Goal: Task Accomplishment & Management: Use online tool/utility

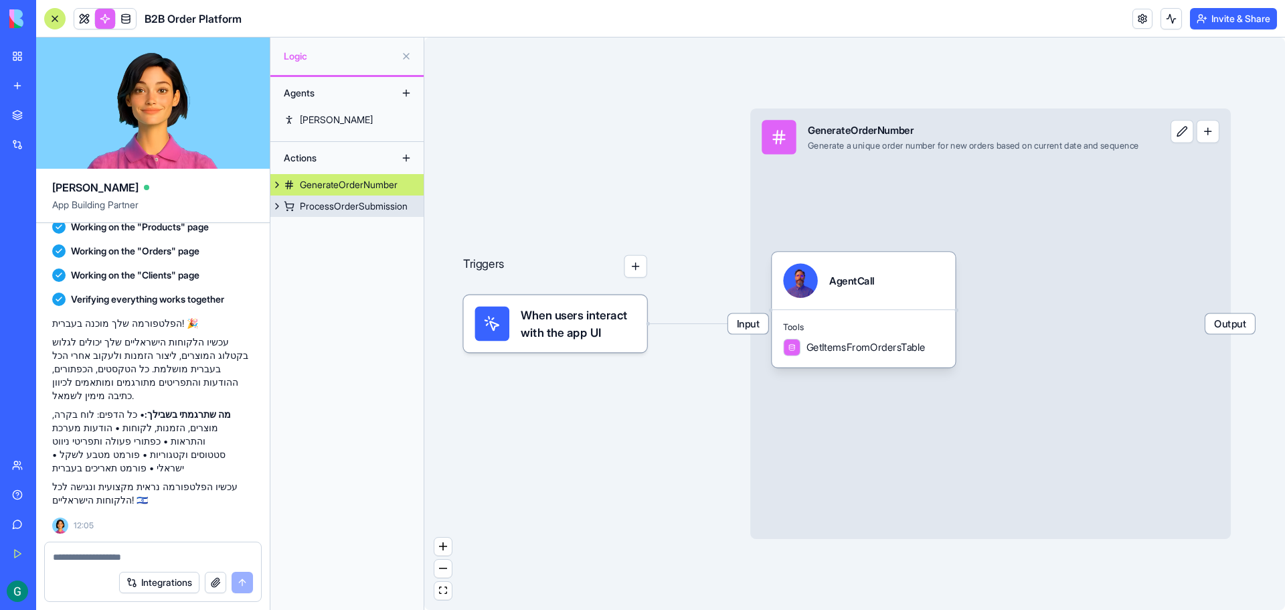
click at [335, 210] on div "ProcessOrderSubmission" at bounding box center [354, 205] width 108 height 13
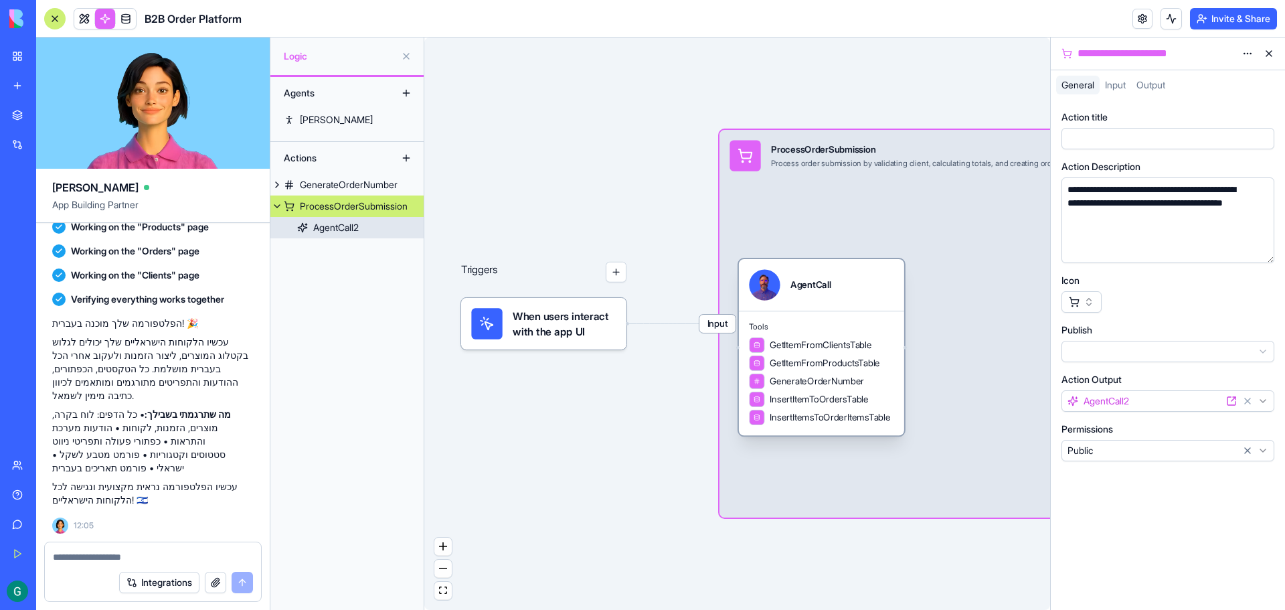
click at [325, 232] on div "AgentCall2" at bounding box center [336, 227] width 46 height 13
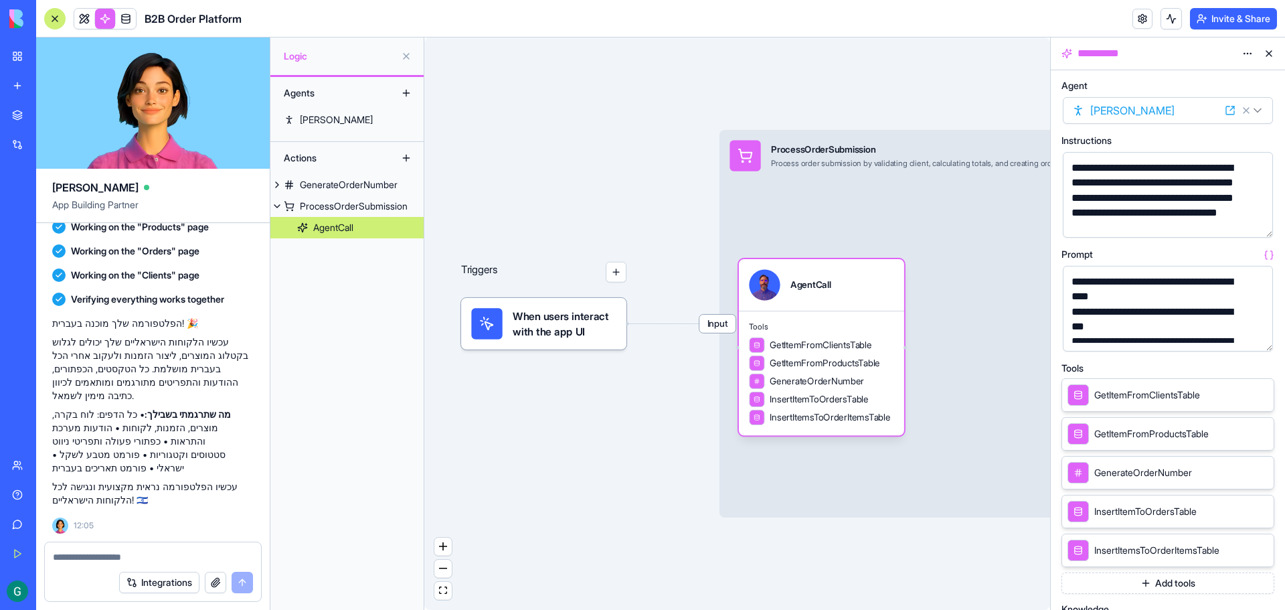
click at [50, 210] on div "B2B Order Platform" at bounding box center [30, 208] width 37 height 13
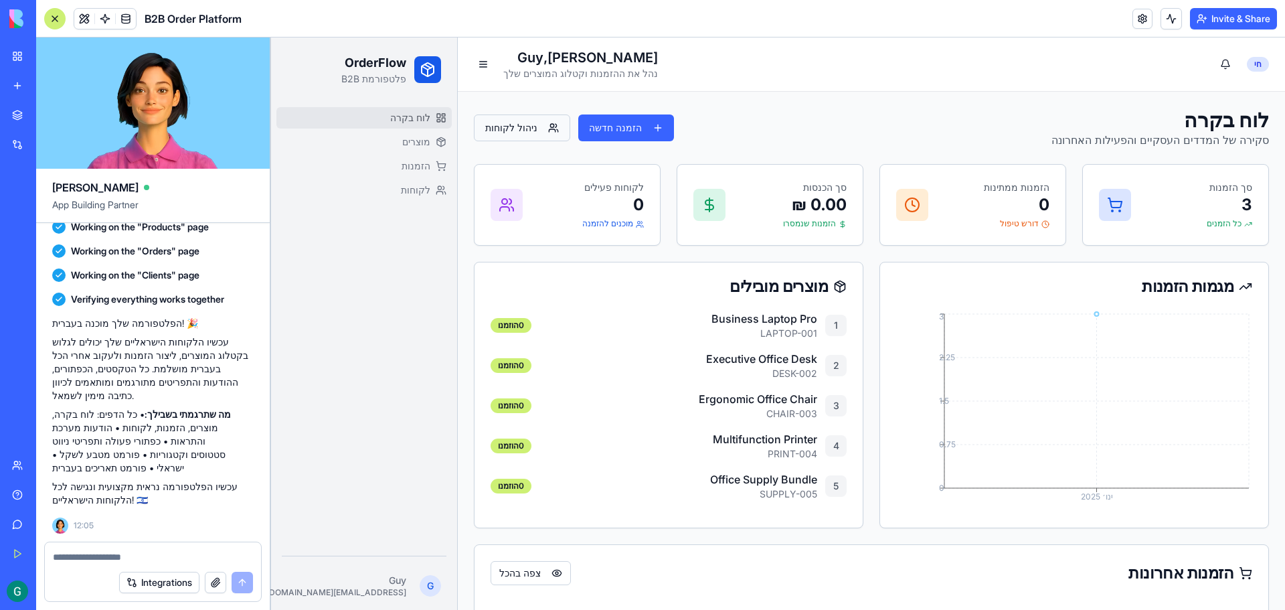
click at [518, 128] on button "ניהול לקוחות" at bounding box center [522, 127] width 96 height 27
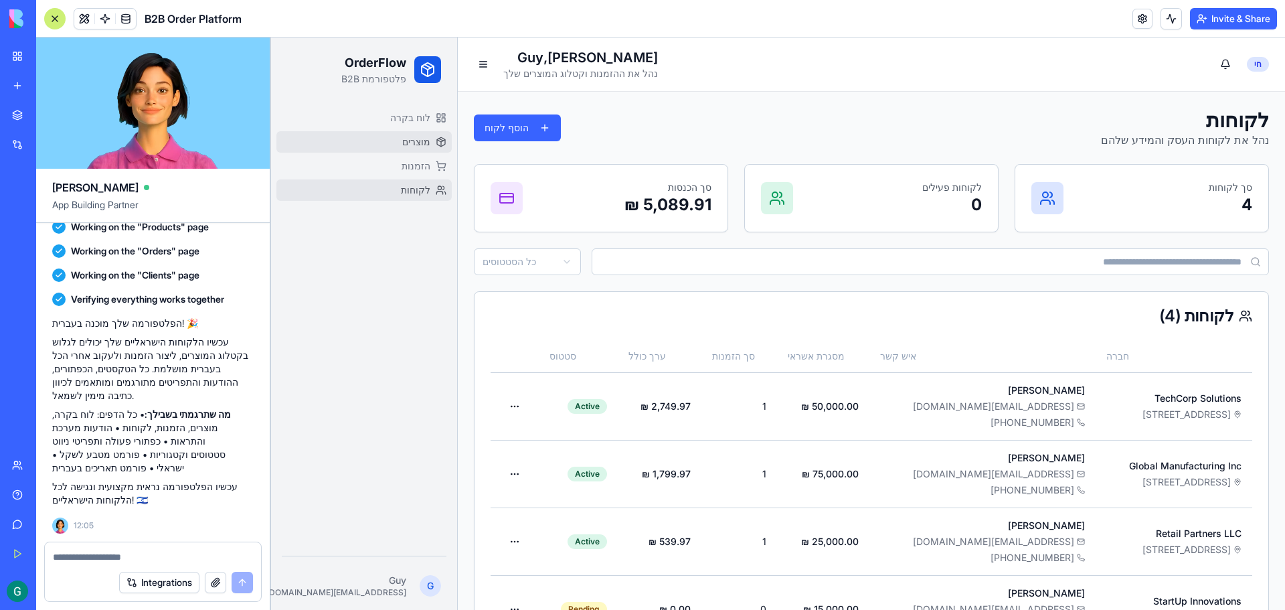
click at [413, 139] on span "מוצרים" at bounding box center [416, 141] width 28 height 13
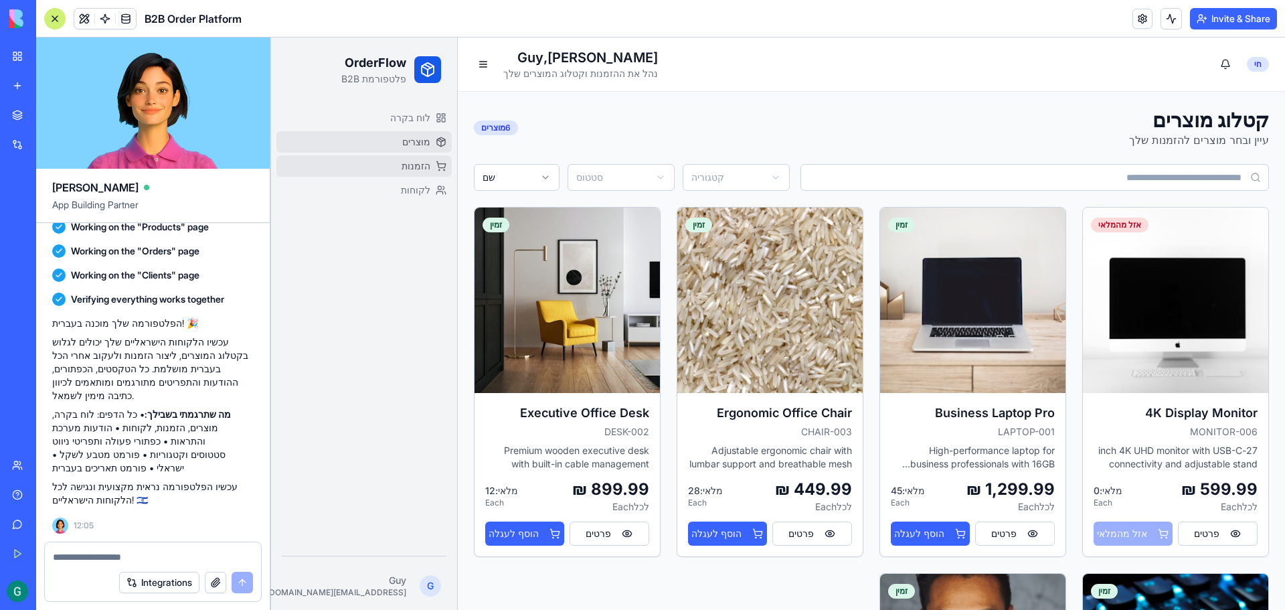
click at [426, 164] on span "הזמנות" at bounding box center [416, 165] width 29 height 13
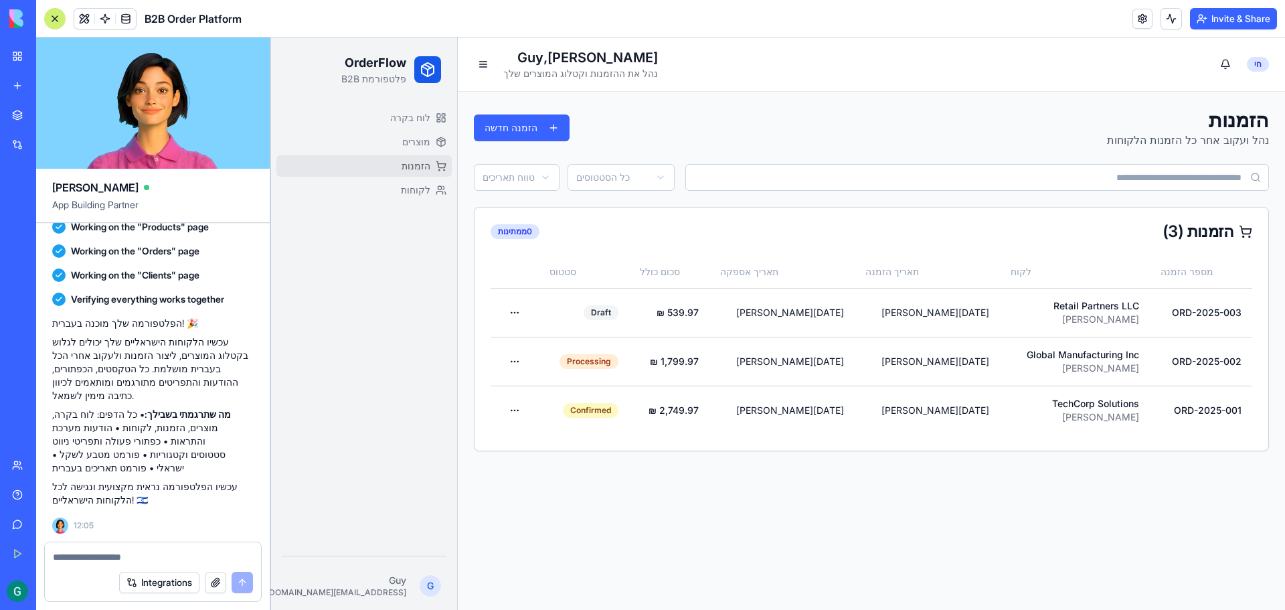
click at [149, 554] on textarea at bounding box center [153, 556] width 200 height 13
type textarea "**********"
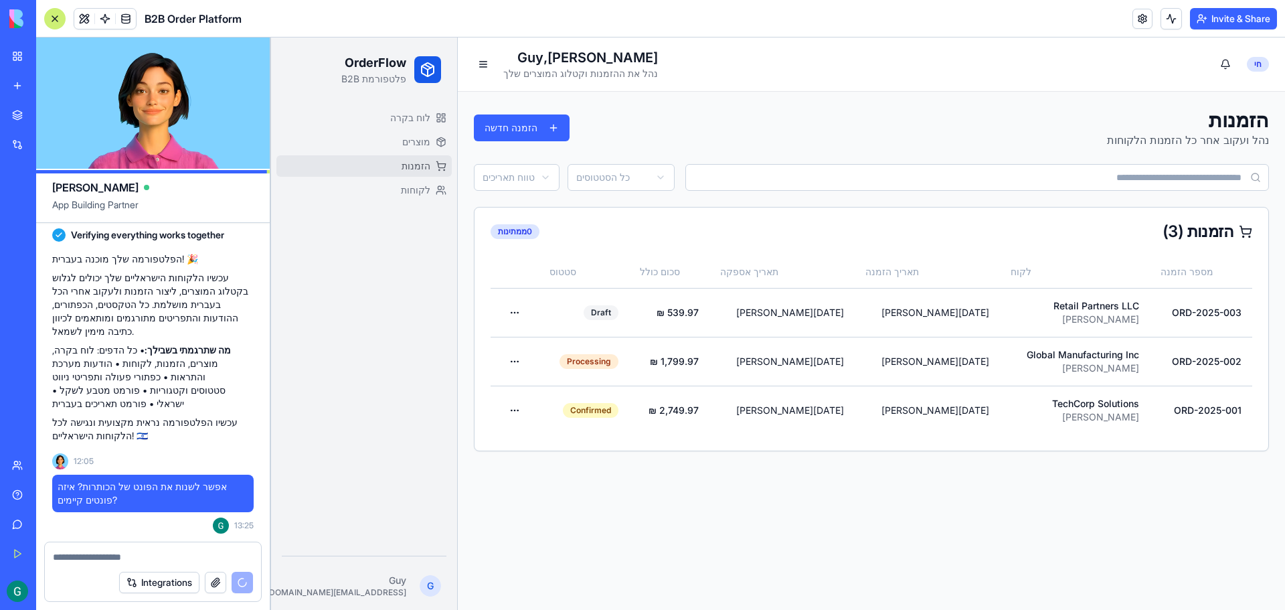
scroll to position [1138, 0]
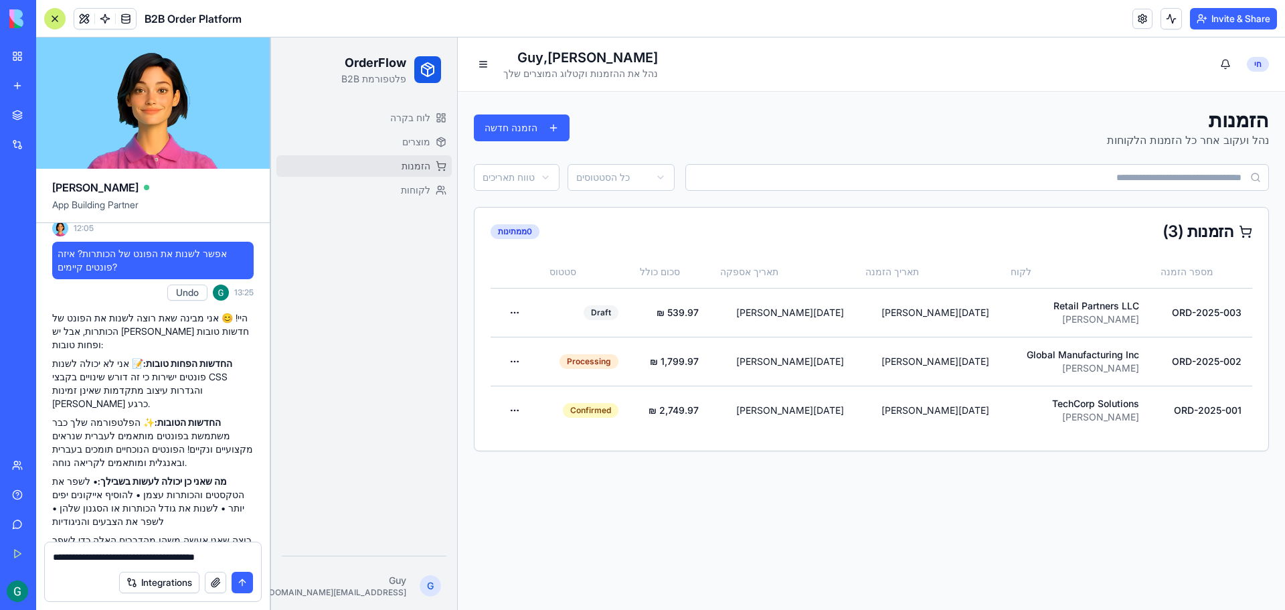
type textarea "**********"
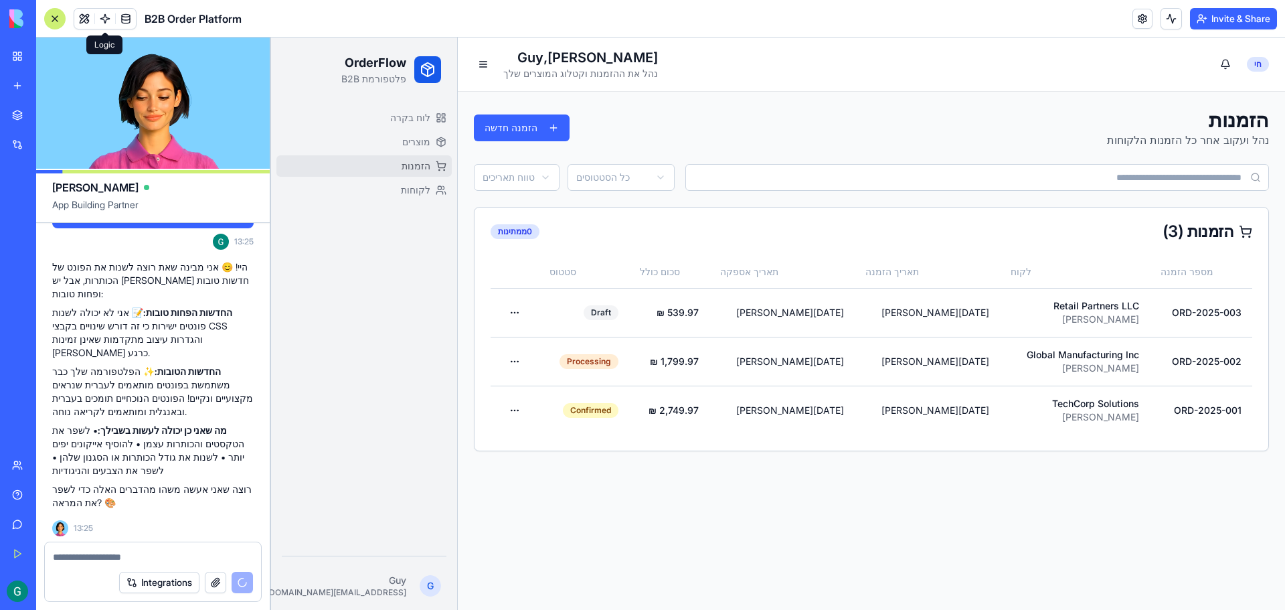
click at [107, 22] on link at bounding box center [105, 19] width 20 height 20
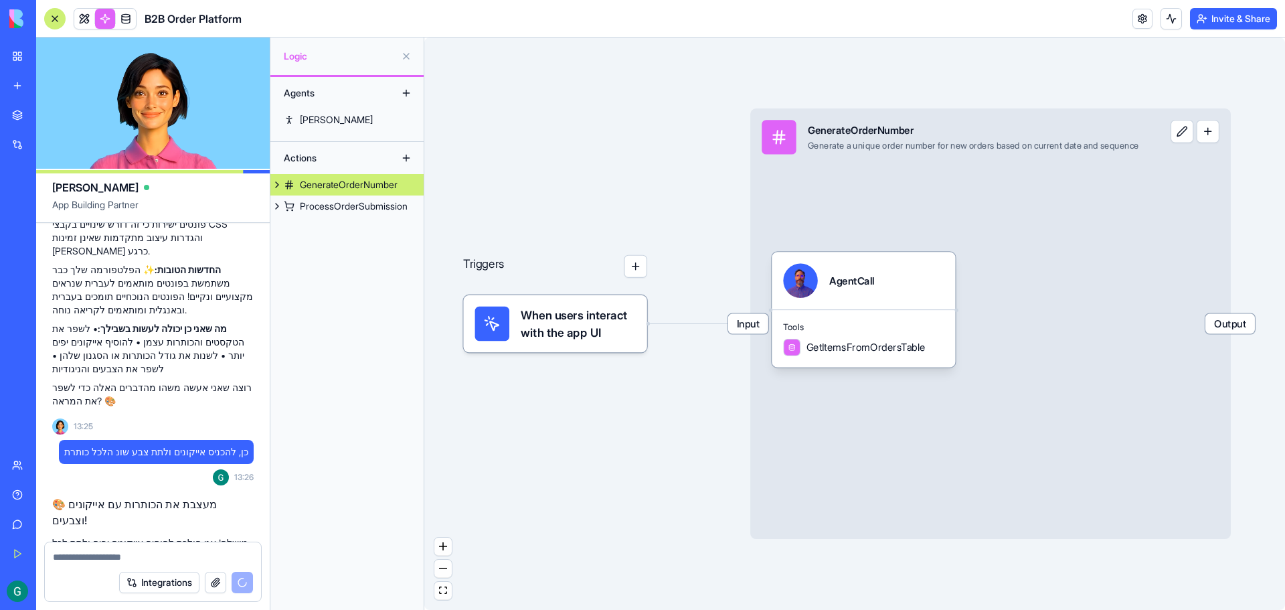
scroll to position [1411, 0]
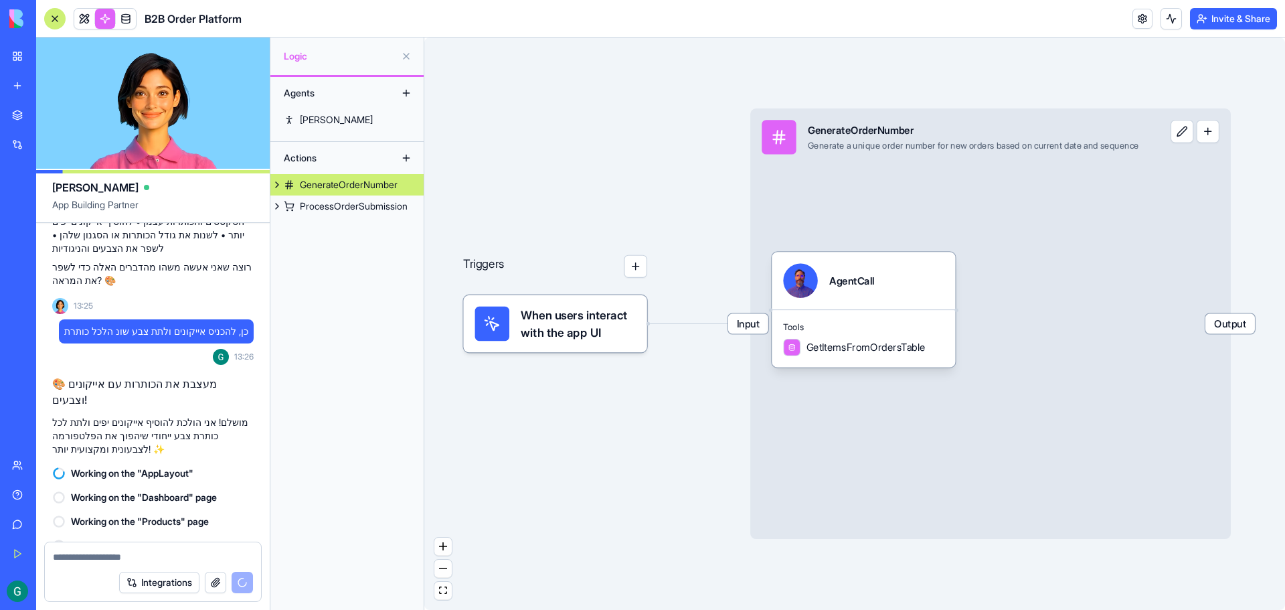
click at [1246, 327] on span "Output" at bounding box center [1230, 323] width 50 height 20
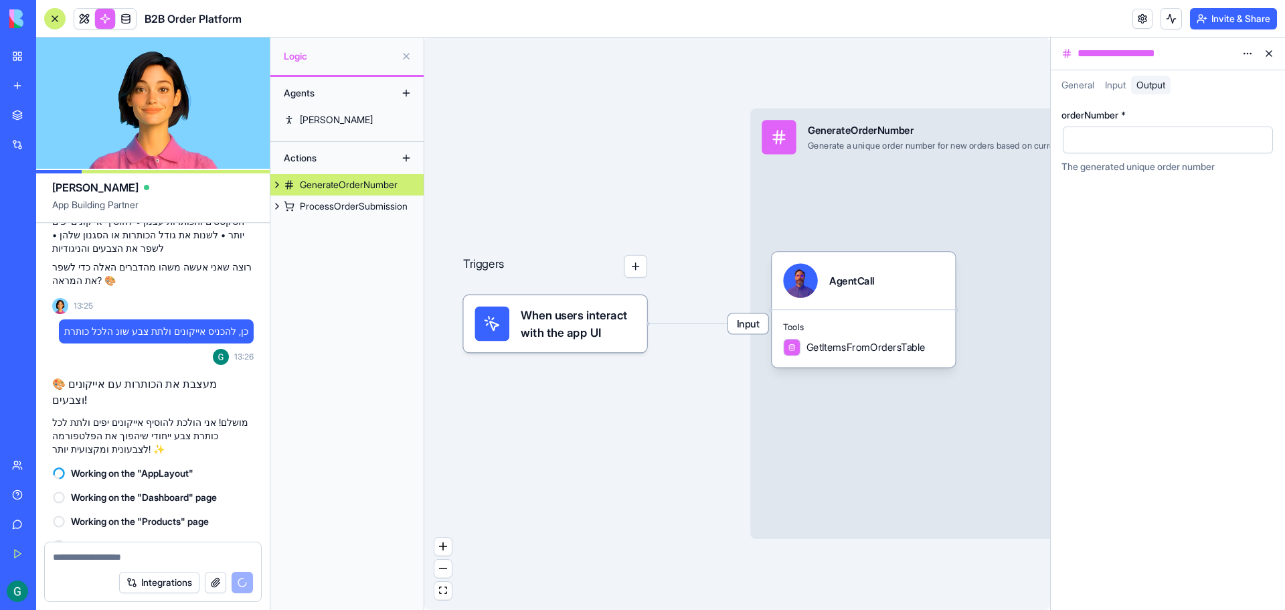
click at [1003, 232] on div "Input GenerateOrderNumber Generate a unique order number for new orders based o…" at bounding box center [990, 323] width 481 height 430
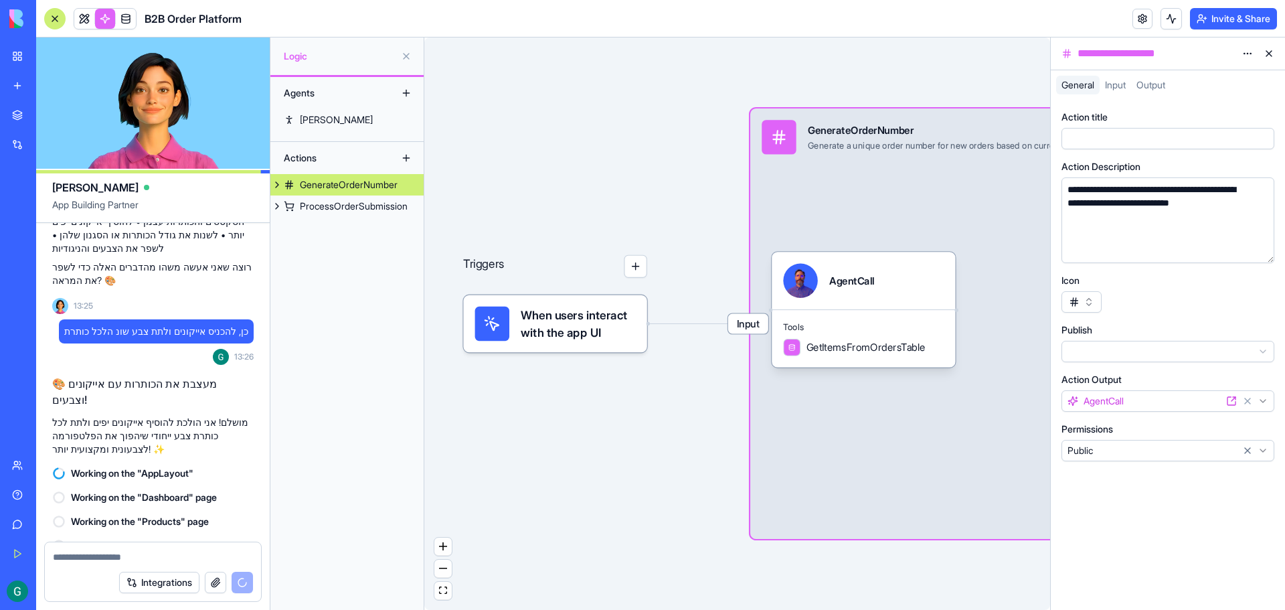
click at [694, 420] on div "Triggers When users interact with the app UI Input GenerateOrderNumber Generate…" at bounding box center [737, 323] width 626 height 572
click at [637, 273] on button "button" at bounding box center [635, 266] width 23 height 23
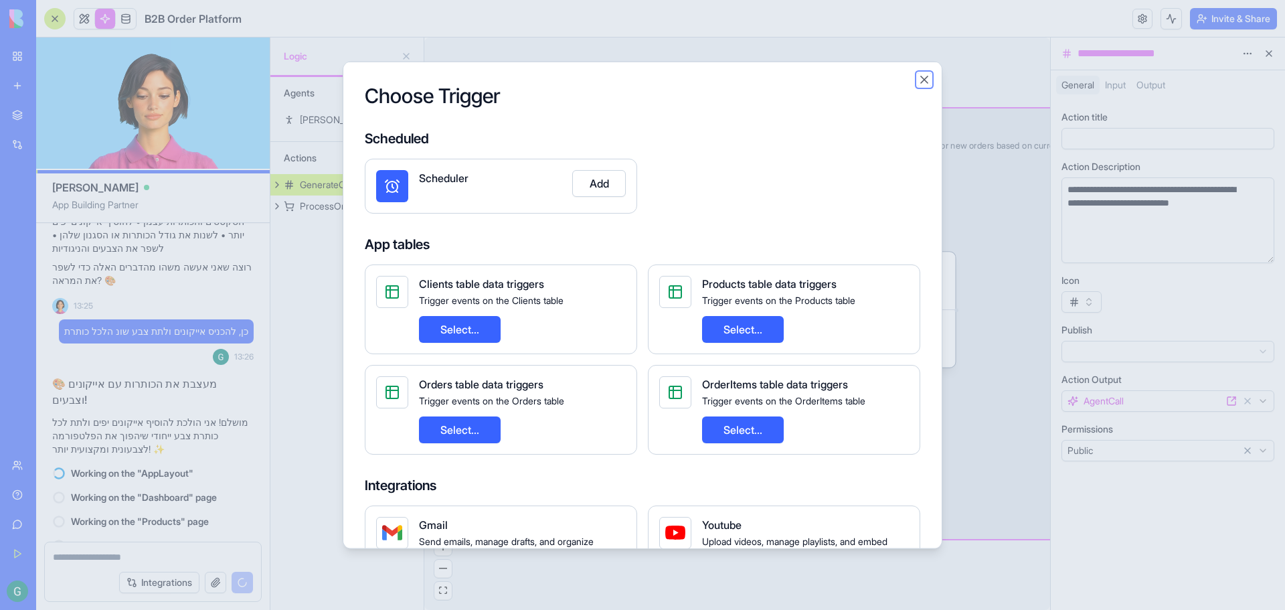
click at [918, 78] on button "Close" at bounding box center [924, 78] width 13 height 13
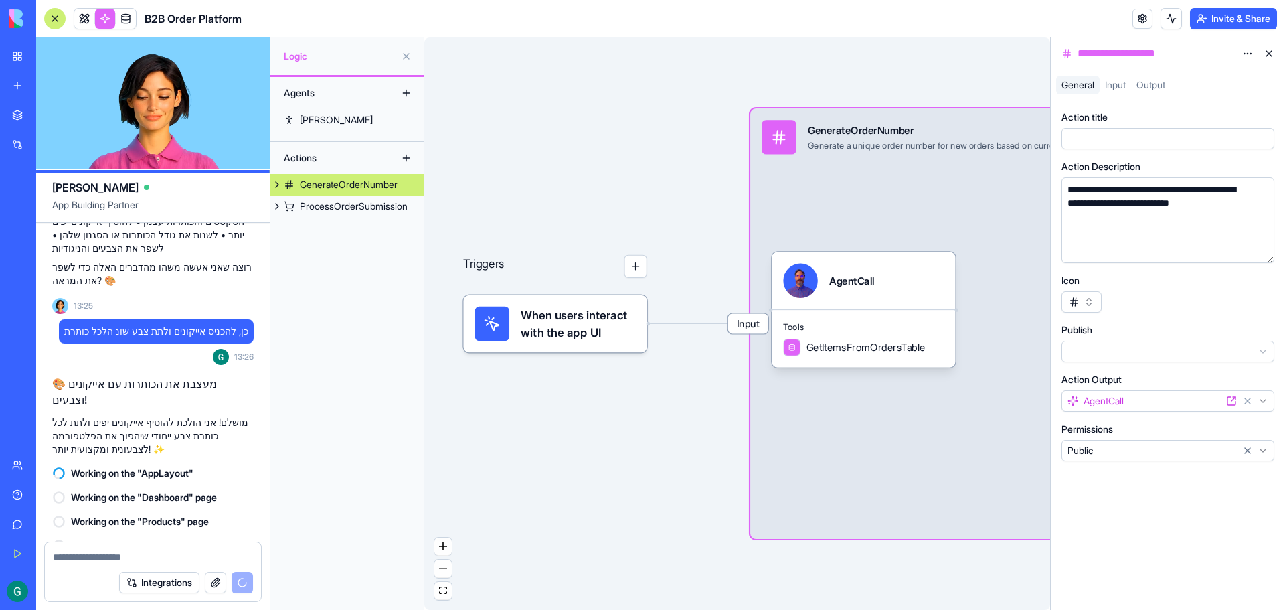
click at [1266, 55] on button at bounding box center [1268, 53] width 21 height 21
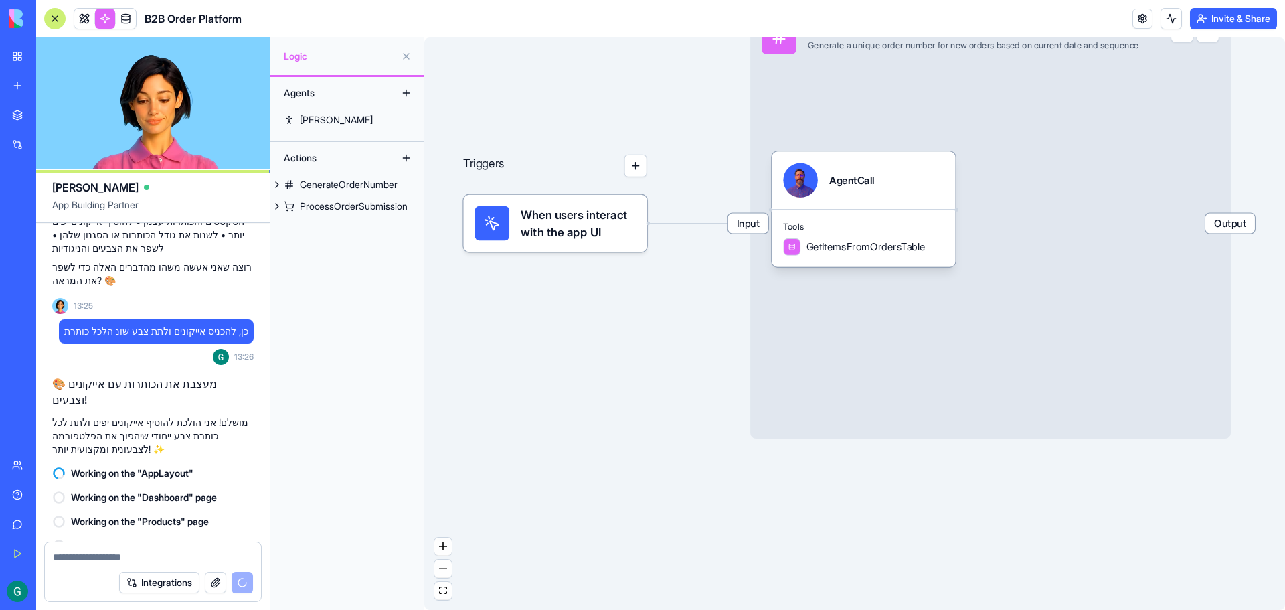
click at [88, 16] on link at bounding box center [84, 19] width 20 height 20
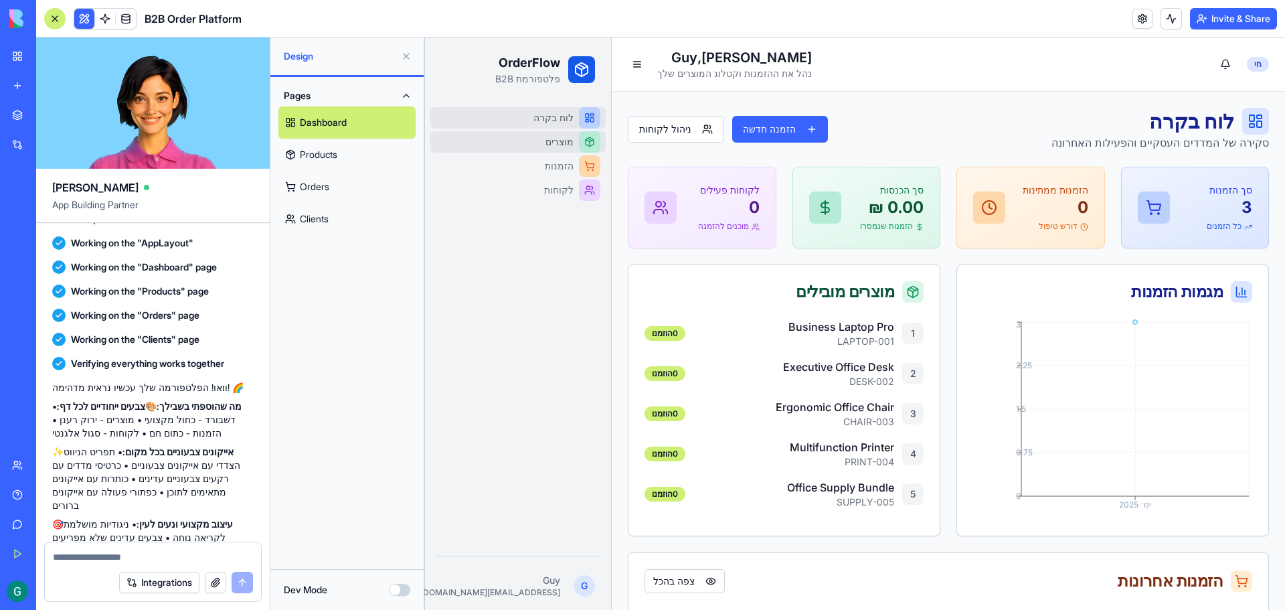
click at [576, 146] on link "מוצרים" at bounding box center [517, 141] width 175 height 21
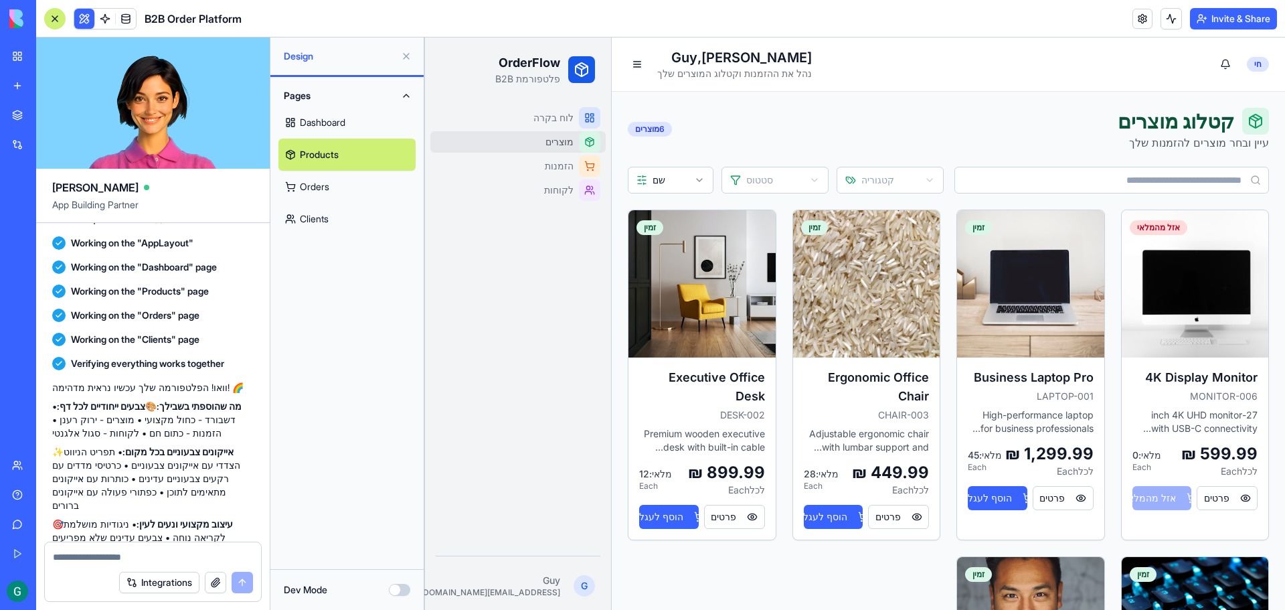
click at [182, 554] on textarea at bounding box center [153, 556] width 200 height 13
type textarea "**********"
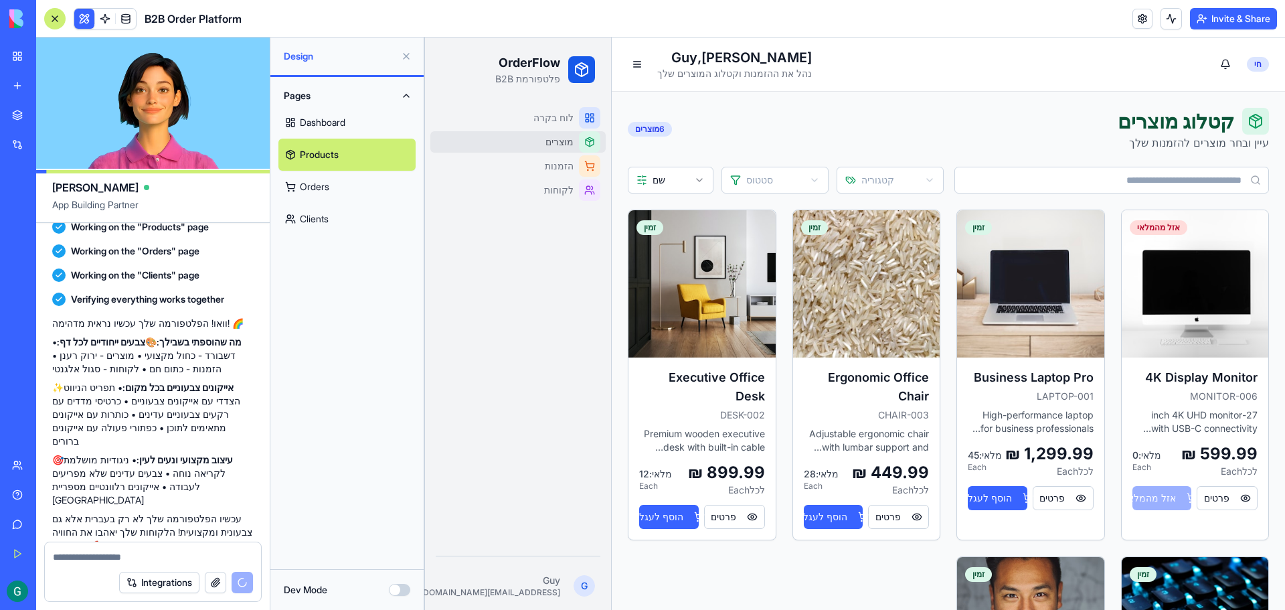
scroll to position [2024, 0]
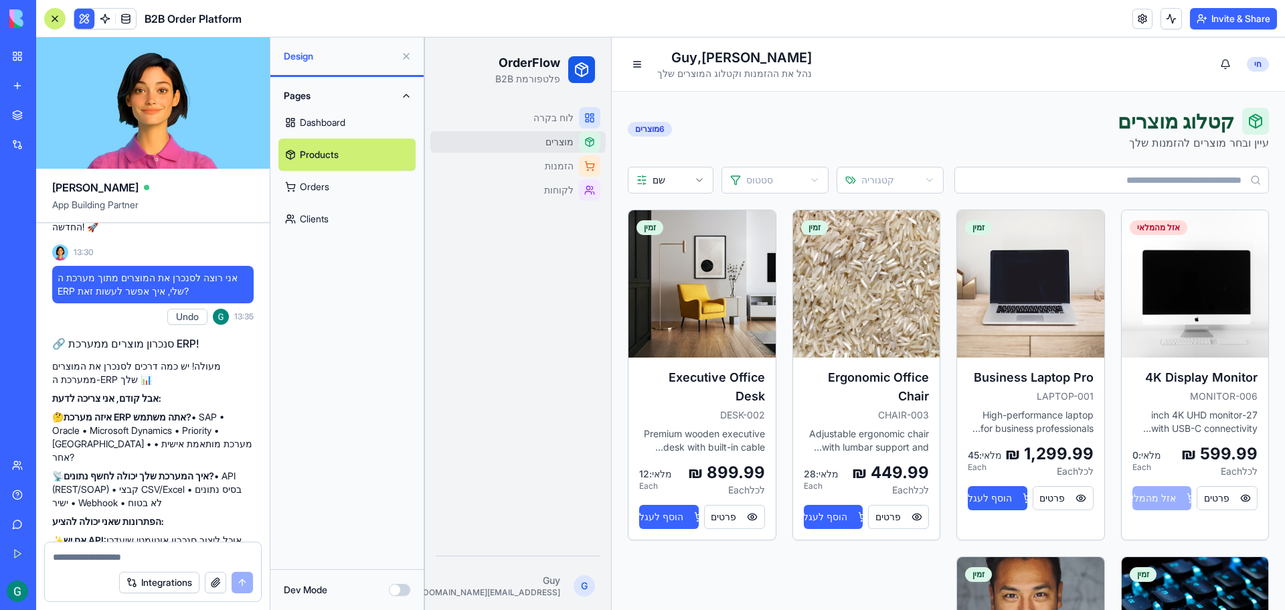
click at [172, 556] on textarea at bounding box center [153, 556] width 200 height 13
type textarea "**********"
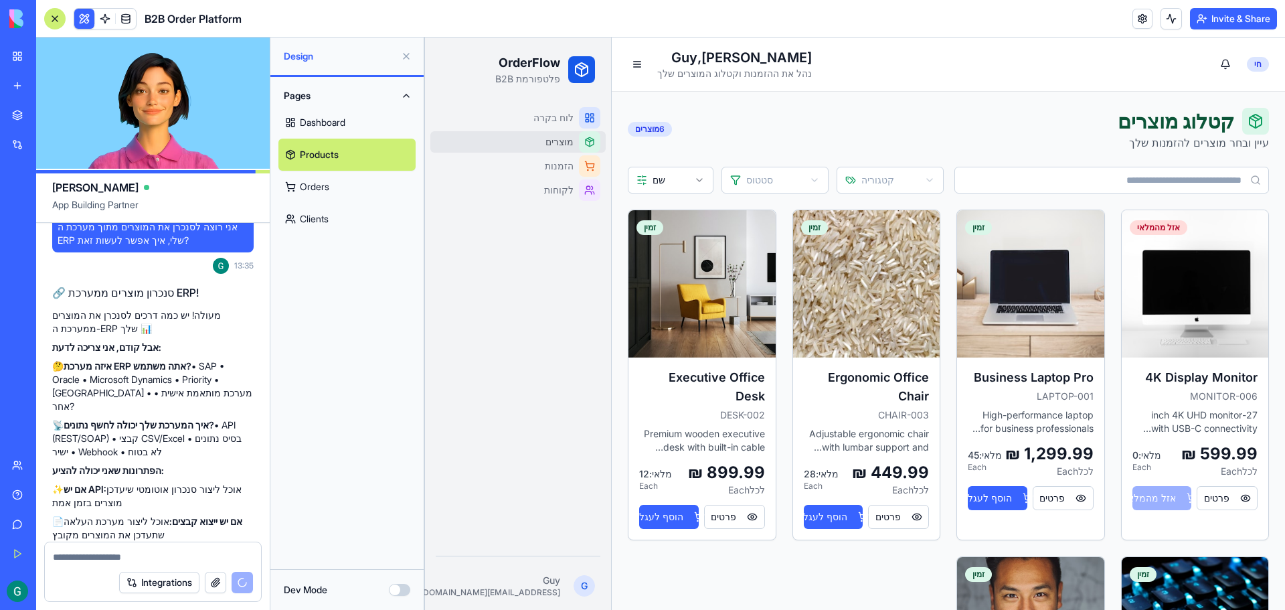
scroll to position [2383, 0]
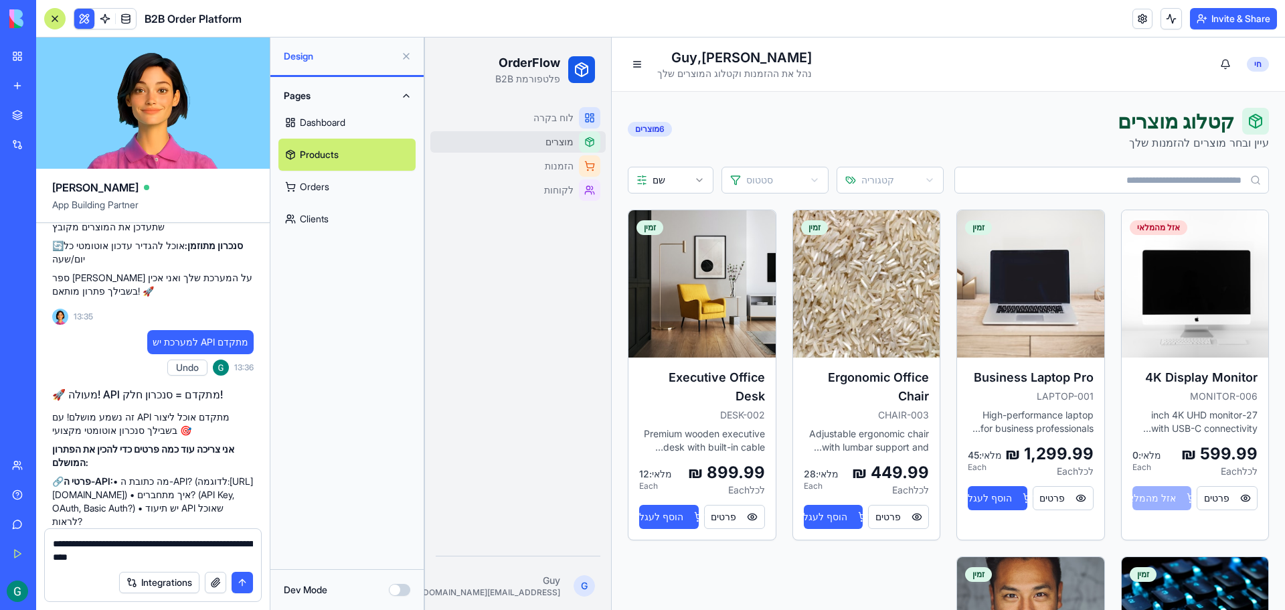
type textarea "**********"
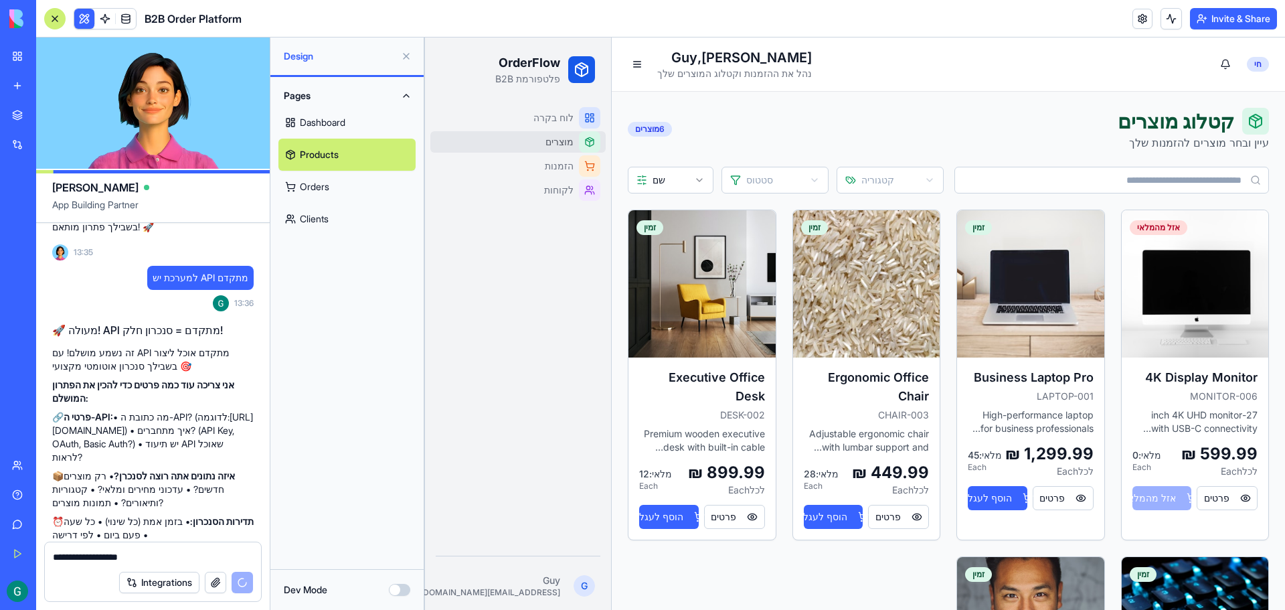
type textarea "**********"
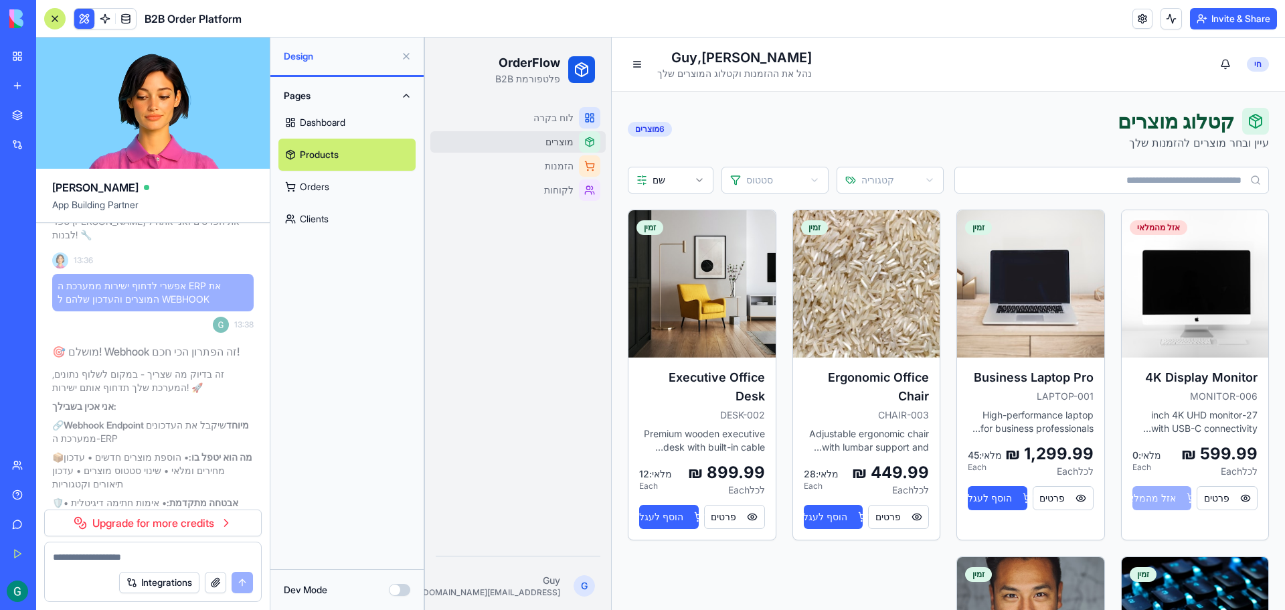
scroll to position [2921, 0]
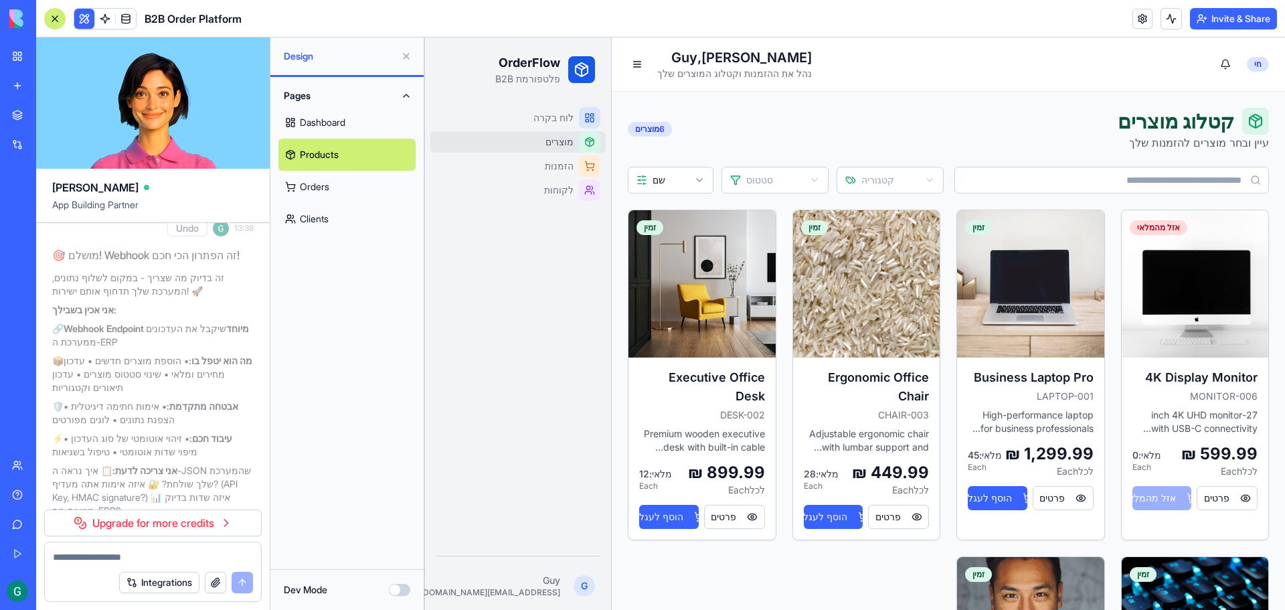
click at [143, 367] on div "🎯 מושלם! Webhook זה הפתרון הכי חכם! זה בדיוק מה שצריך - במקום לשלוף נתונים, המע…" at bounding box center [152, 412] width 201 height 340
click at [128, 525] on link "Upgrade for more credits" at bounding box center [153, 522] width 218 height 27
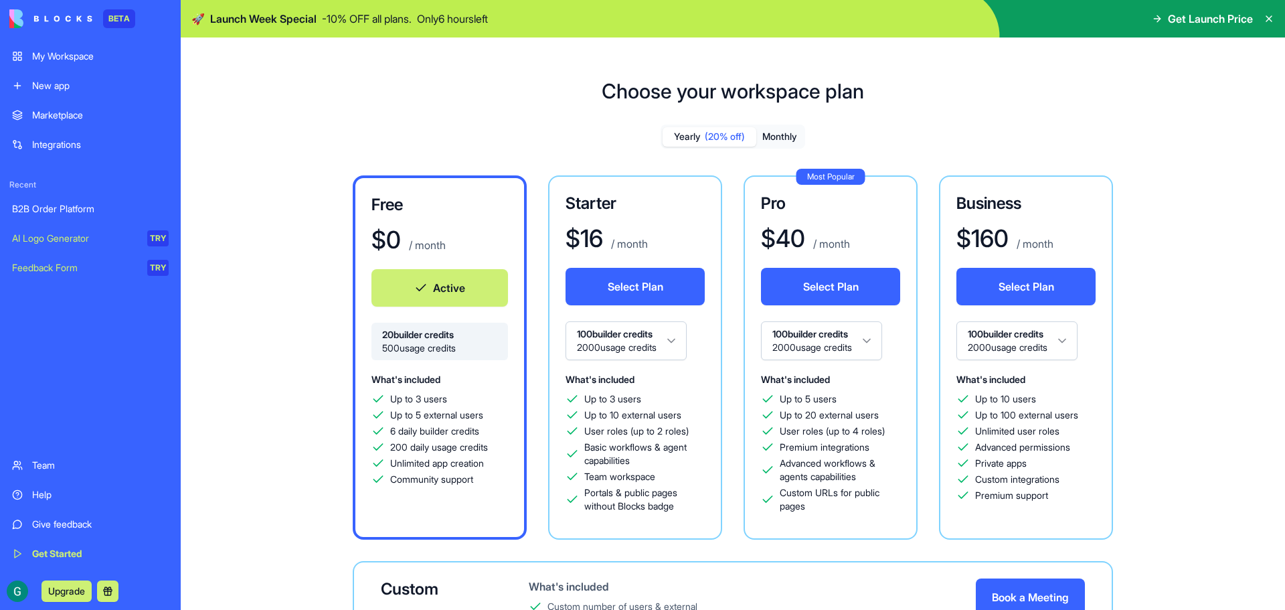
click at [231, 18] on span "Launch Week Special" at bounding box center [263, 19] width 106 height 16
click at [1270, 16] on icon at bounding box center [1269, 18] width 11 height 11
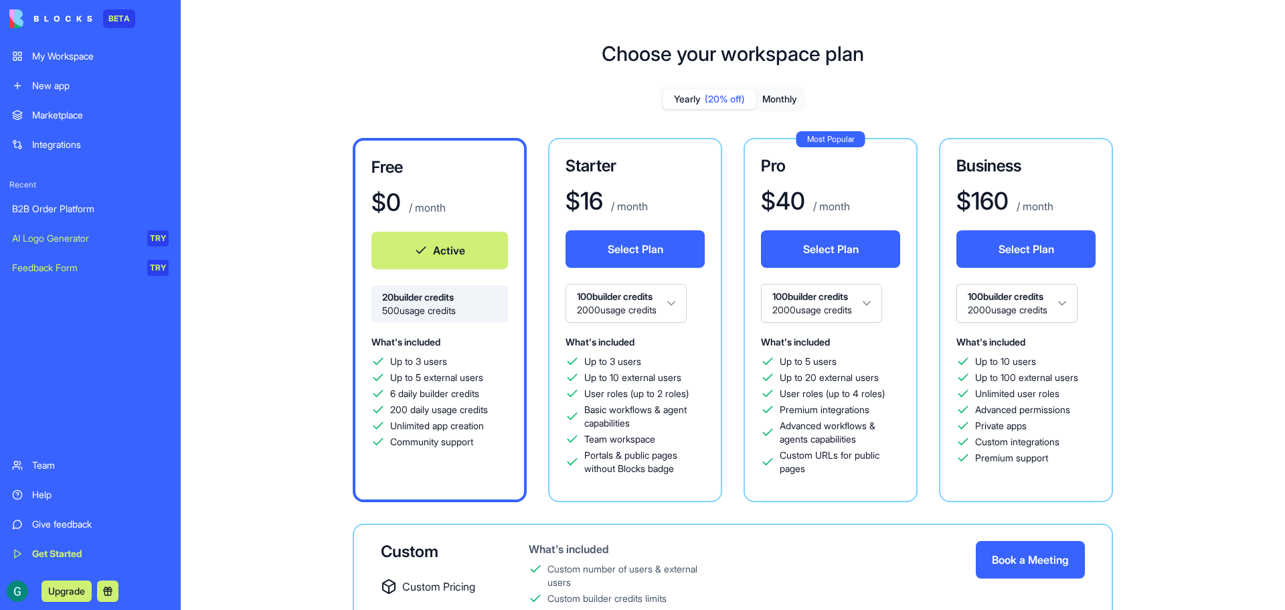
click at [106, 595] on button at bounding box center [107, 590] width 21 height 21
click at [229, 207] on div "Choose your workspace plan Yearly (20% off) Monthly Free $ 0 / month Active 20 …" at bounding box center [733, 383] width 1104 height 726
click at [62, 527] on div "Give feedback" at bounding box center [100, 523] width 137 height 13
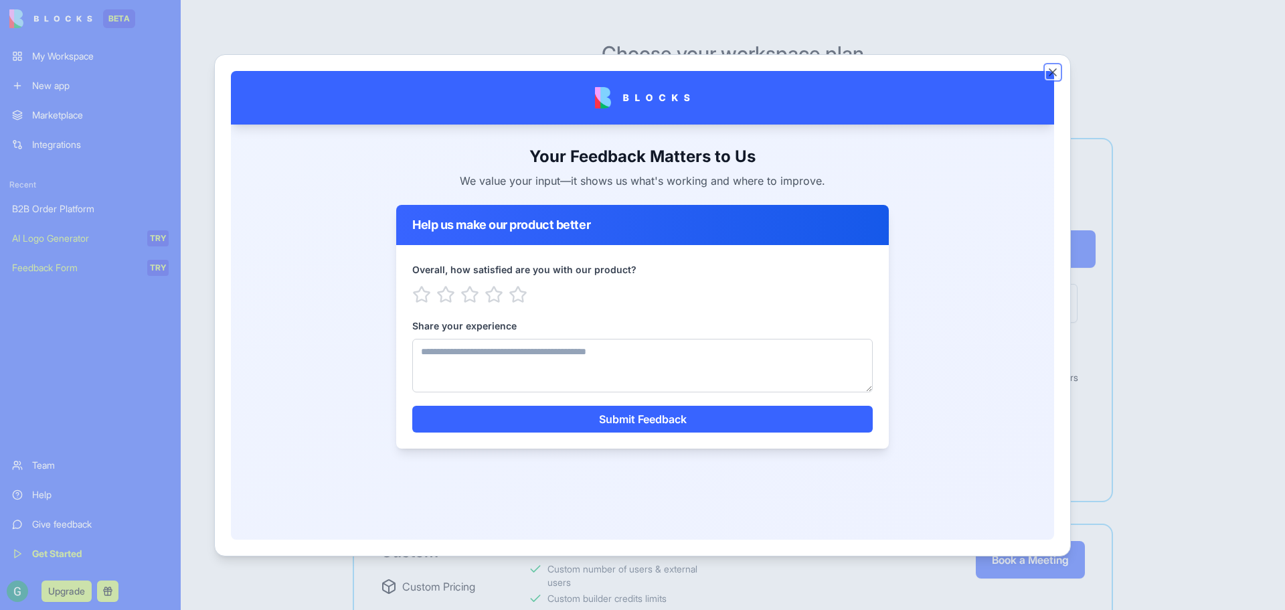
click at [1057, 71] on button "Close" at bounding box center [1052, 72] width 13 height 13
